Goal: Find specific page/section: Find specific page/section

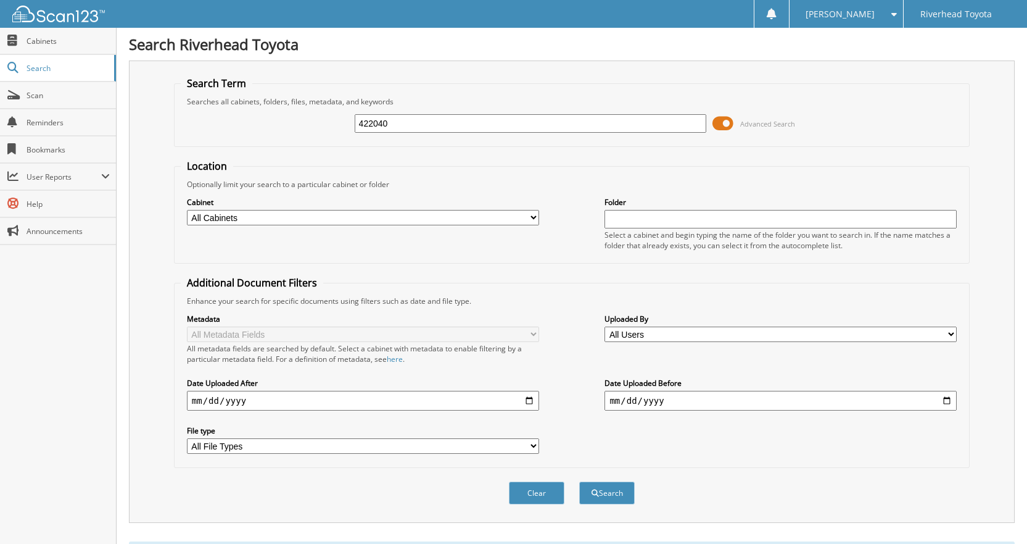
click at [724, 120] on span at bounding box center [723, 123] width 21 height 19
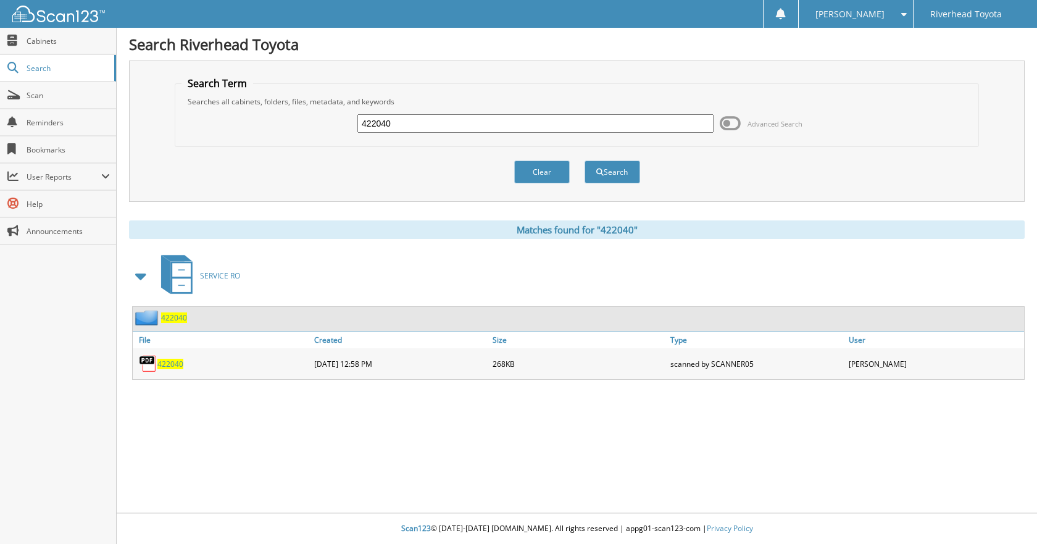
click at [539, 119] on input "422040" at bounding box center [535, 123] width 356 height 19
type input "4"
type input "58680"
click at [584, 160] on button "Search" at bounding box center [612, 171] width 56 height 23
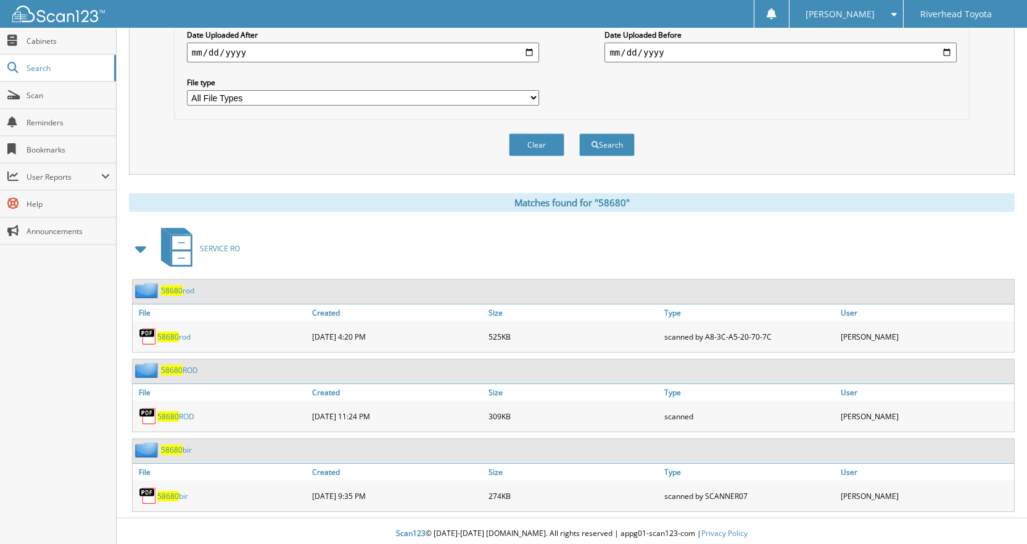
scroll to position [354, 0]
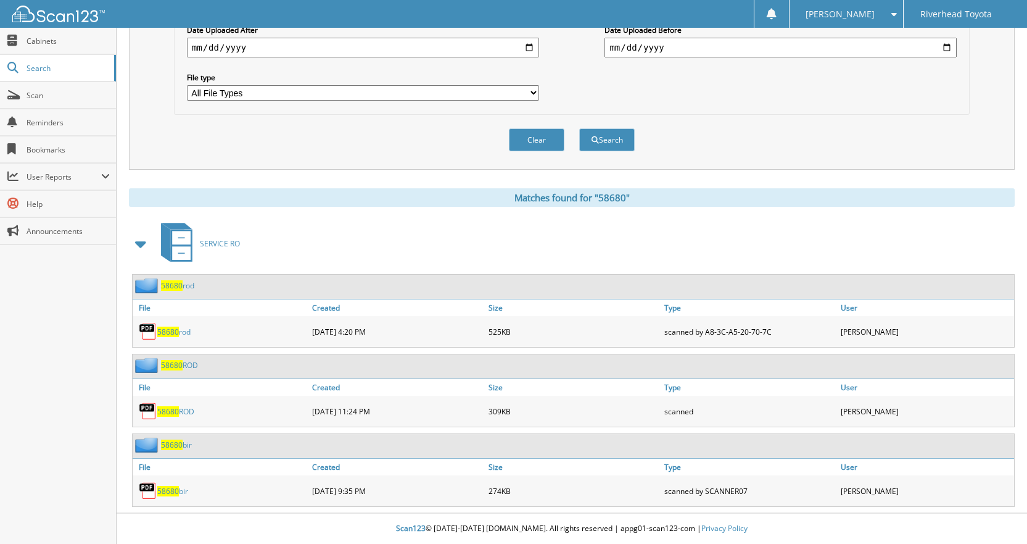
click at [165, 332] on span "58680" at bounding box center [168, 331] width 22 height 10
